Goal: Task Accomplishment & Management: Manage account settings

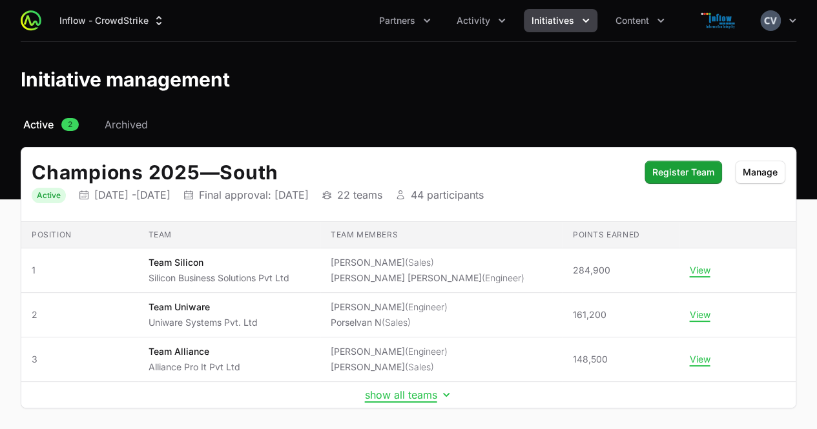
click at [579, 23] on icon "Initiatives menu" at bounding box center [585, 20] width 13 height 13
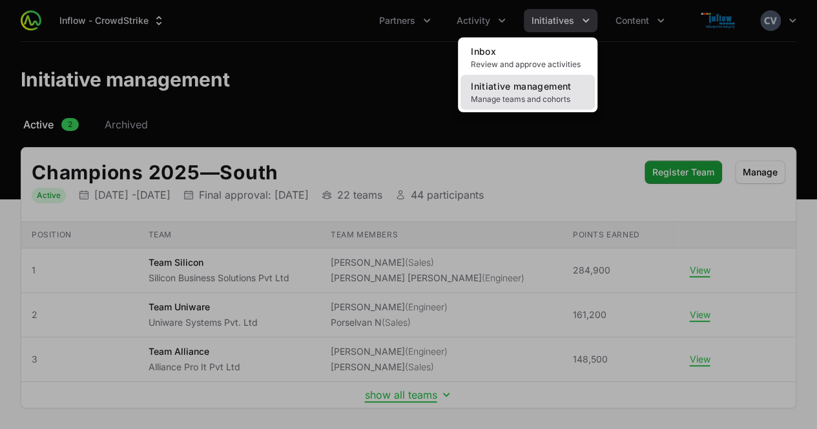
click at [517, 95] on span "Manage teams and cohorts" at bounding box center [528, 99] width 114 height 10
